Goal: Communication & Community: Share content

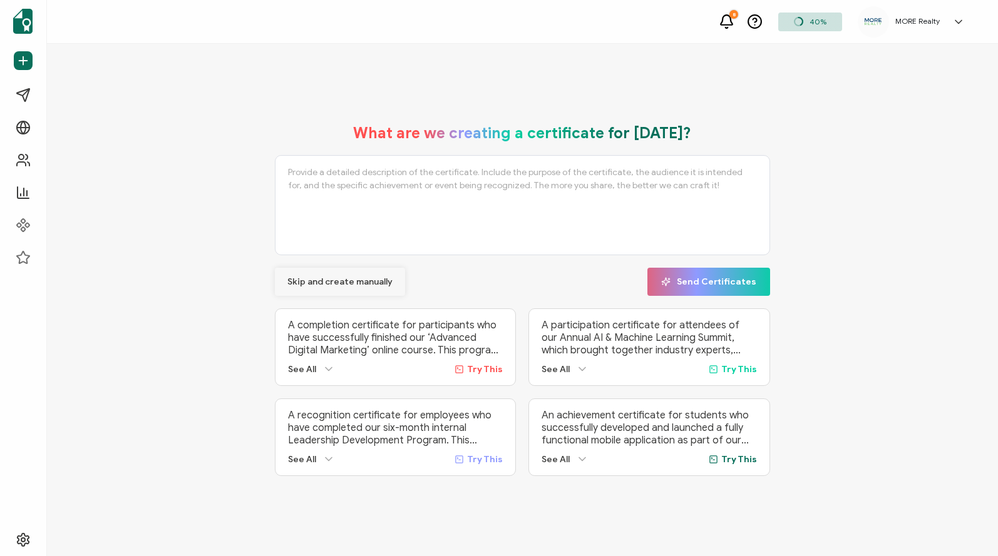
click at [339, 279] on span "Skip and create manually" at bounding box center [339, 282] width 105 height 9
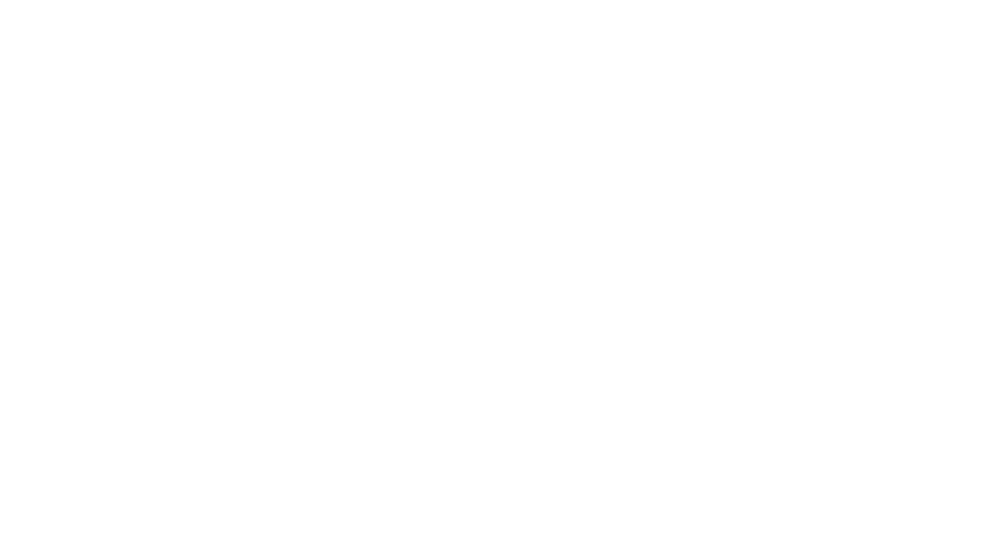
click at [30, 159] on div at bounding box center [499, 278] width 998 height 556
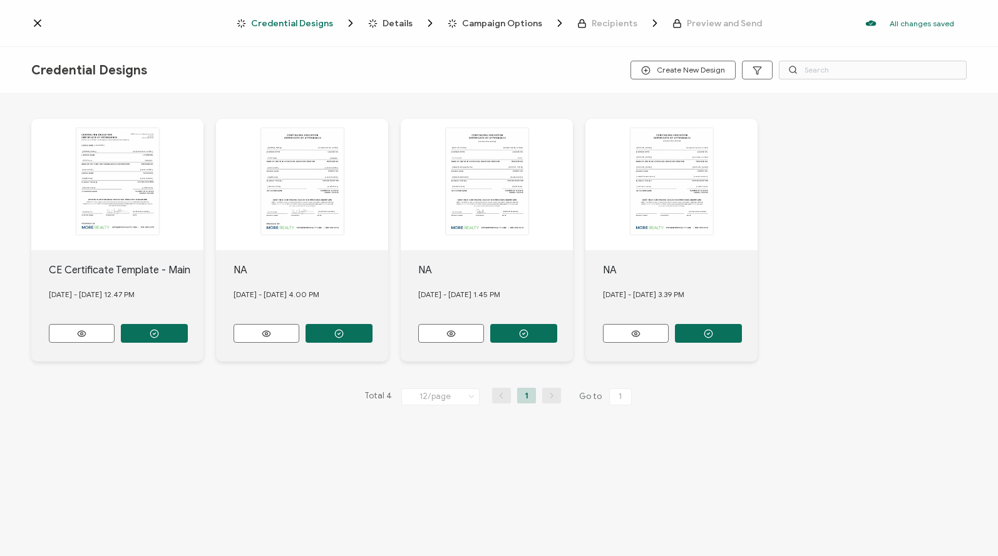
click at [38, 23] on icon at bounding box center [37, 23] width 6 height 6
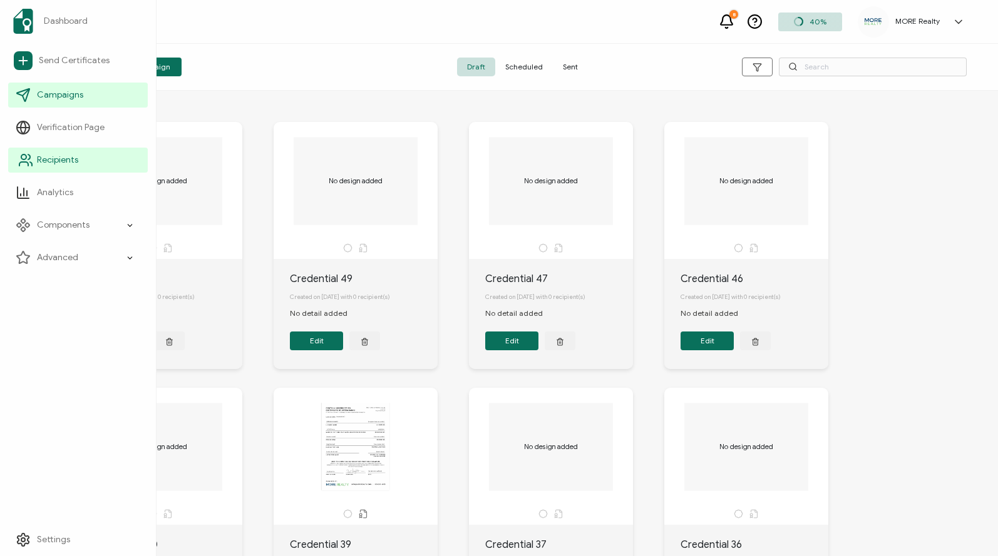
click at [58, 156] on span "Recipients" at bounding box center [57, 160] width 41 height 13
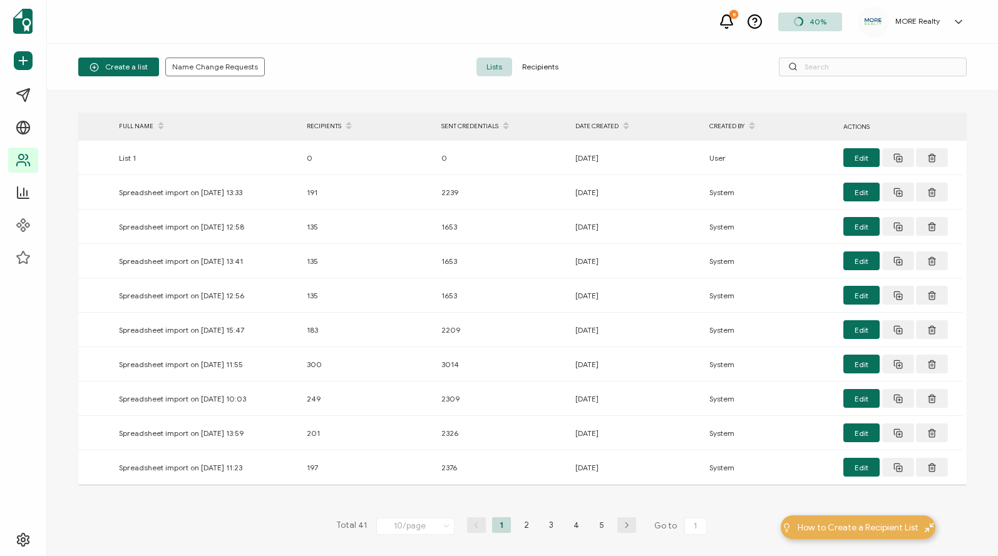
click at [549, 62] on span "Recipients" at bounding box center [540, 67] width 56 height 19
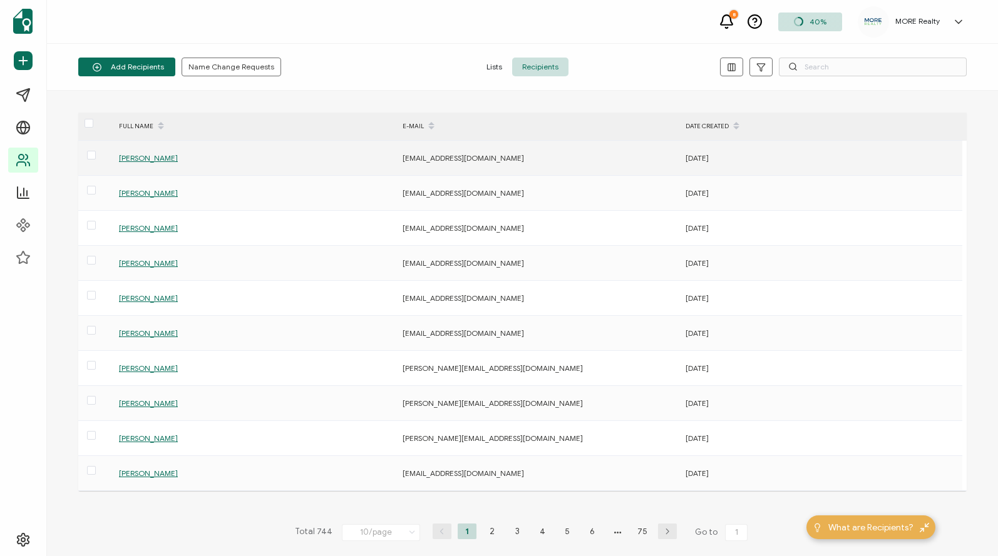
click at [163, 159] on span "[PERSON_NAME]" at bounding box center [148, 157] width 59 height 9
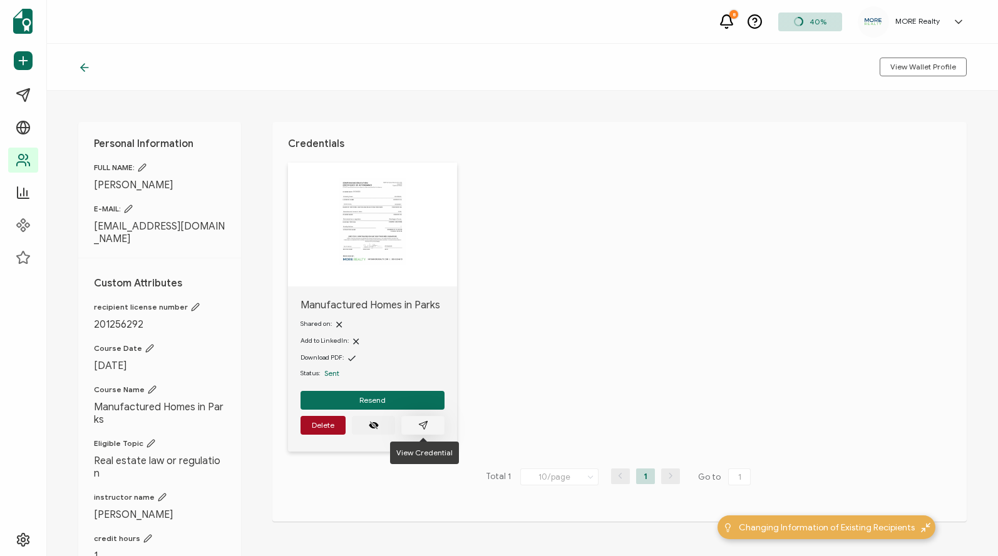
click at [424, 424] on icon "paper plane outline" at bounding box center [423, 425] width 8 height 8
